Goal: Information Seeking & Learning: Learn about a topic

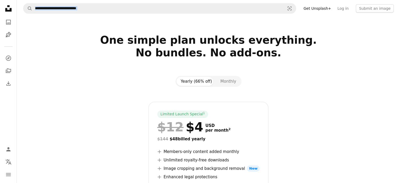
click at [7, 11] on icon at bounding box center [8, 8] width 6 height 6
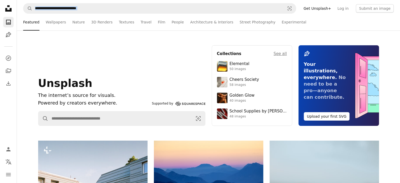
click at [8, 23] on icon "A photo" at bounding box center [8, 22] width 6 height 6
click at [137, 54] on div "Unsplash The internet’s source for visuals. Powered by creators everywhere. Sup…" at bounding box center [121, 85] width 167 height 80
click at [5, 24] on link "A photo" at bounding box center [8, 22] width 11 height 11
click at [8, 22] on icon "A photo" at bounding box center [8, 22] width 6 height 6
click at [9, 34] on icon "Illustrations" at bounding box center [9, 35] width 6 height 6
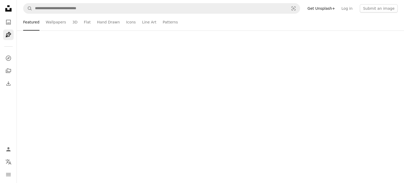
click at [9, 34] on icon "Illustrations" at bounding box center [9, 35] width 6 height 6
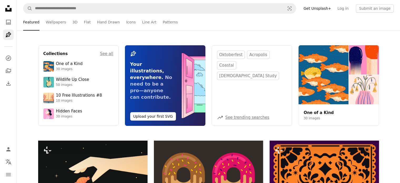
click at [9, 32] on icon "Pen Tool" at bounding box center [8, 35] width 6 height 6
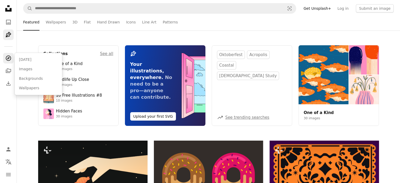
click at [9, 62] on link "A compass" at bounding box center [8, 58] width 11 height 11
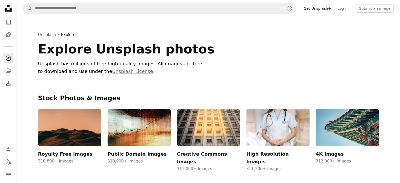
click at [87, 22] on div "Unsplash › Explore Explore Unsplash photos Unsplash has millions of free high-q…" at bounding box center [209, 55] width 354 height 77
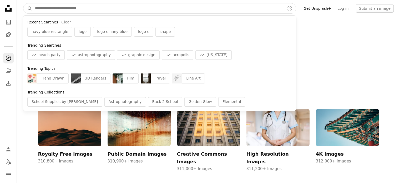
click at [113, 11] on input "Find visuals sitewide" at bounding box center [157, 8] width 251 height 10
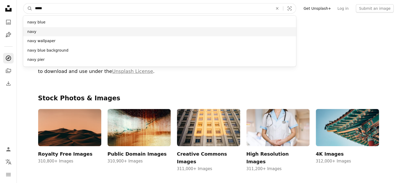
type input "****"
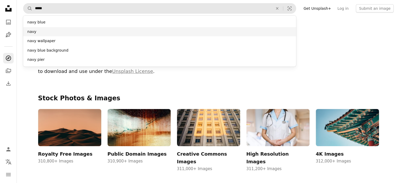
click at [99, 32] on div "navy" at bounding box center [159, 31] width 273 height 9
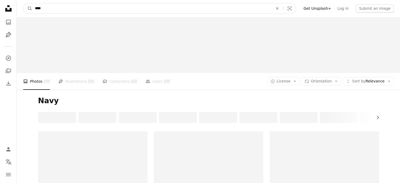
click at [80, 11] on input "****" at bounding box center [151, 8] width 239 height 10
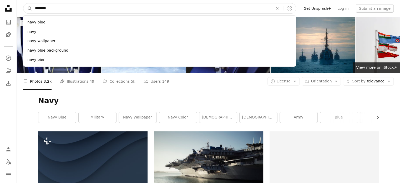
type input "*********"
click button "A magnifying glass" at bounding box center [27, 8] width 9 height 10
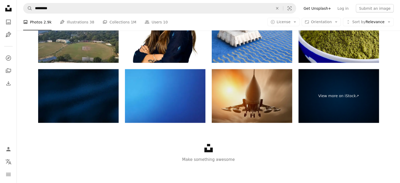
scroll to position [1023, 0]
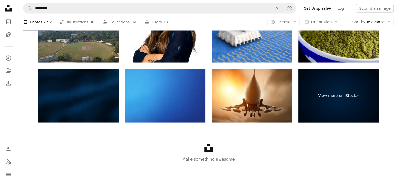
click at [259, 127] on div "Unsplash logo Make something awesome" at bounding box center [208, 153] width 383 height 61
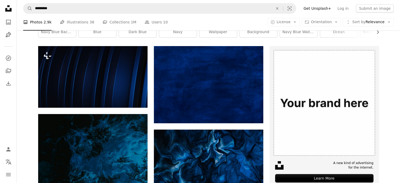
scroll to position [67, 0]
